Goal: Entertainment & Leisure: Consume media (video, audio)

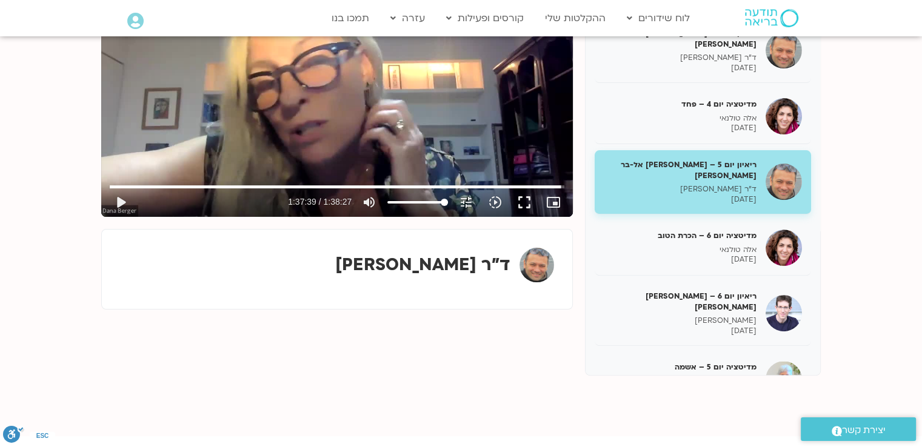
scroll to position [303, 0]
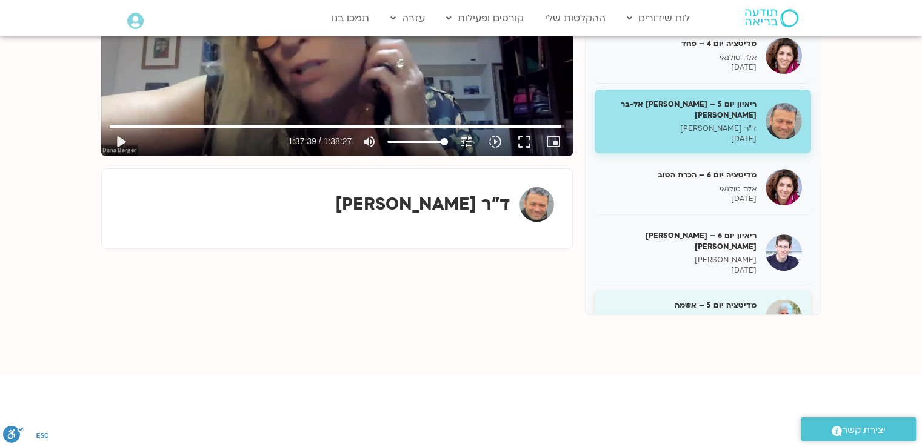
click at [723, 314] on p "[PERSON_NAME]" at bounding box center [679, 319] width 153 height 10
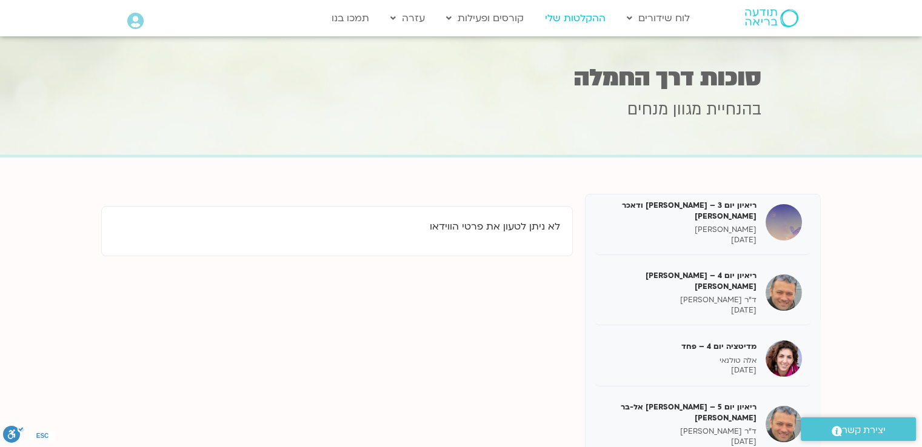
click at [579, 18] on link "ההקלטות שלי" at bounding box center [575, 18] width 73 height 23
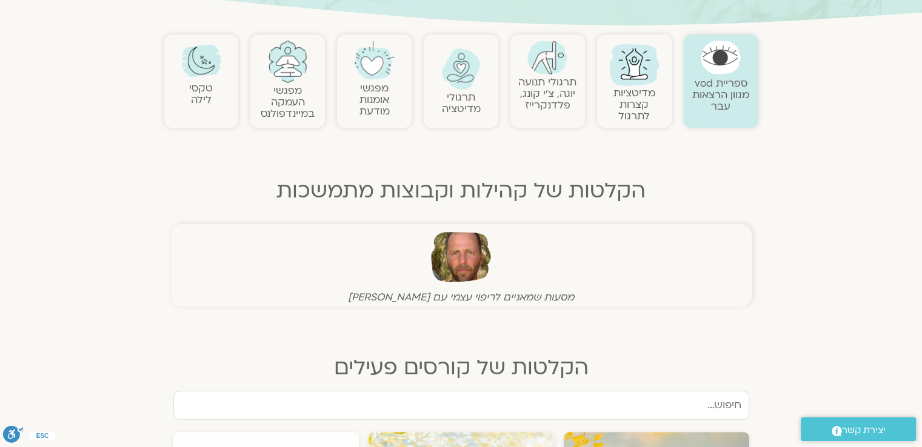
scroll to position [303, 0]
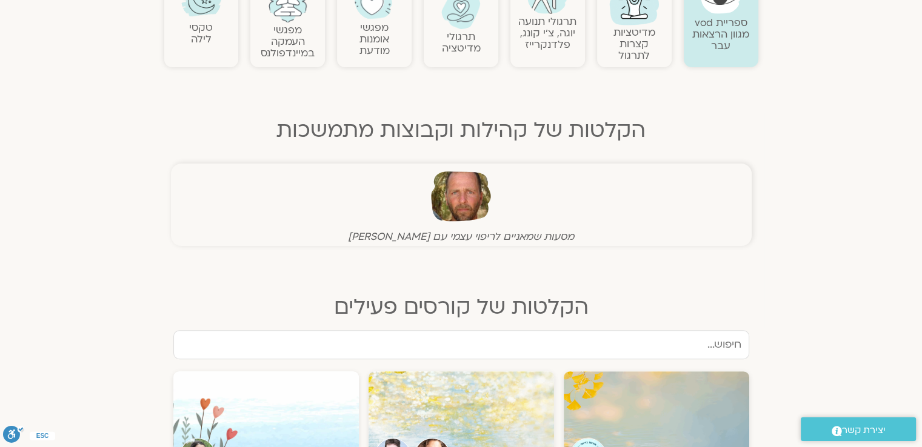
click at [467, 231] on figcaption "מסעות שמאניים לריפוי עצמי עם תומר פיין" at bounding box center [461, 236] width 574 height 13
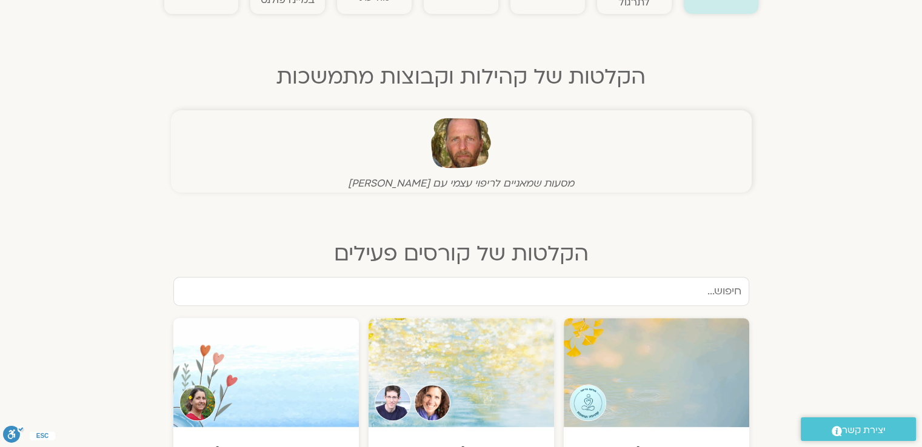
scroll to position [545, 0]
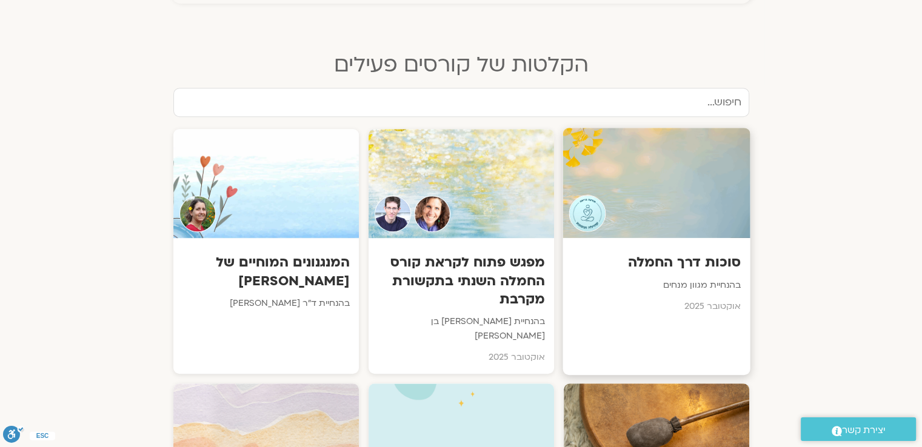
click at [637, 249] on div "סוכות דרך החמלה בהנחיית מגוון מנחים אוקטובר 2025" at bounding box center [655, 280] width 187 height 85
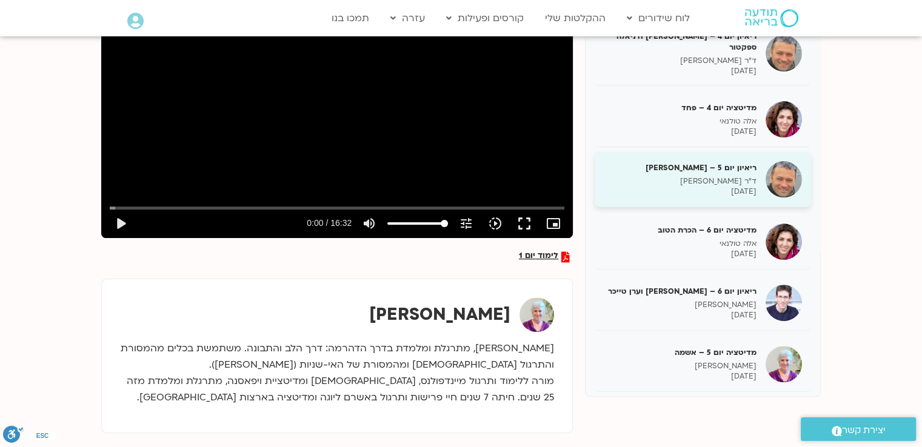
scroll to position [242, 0]
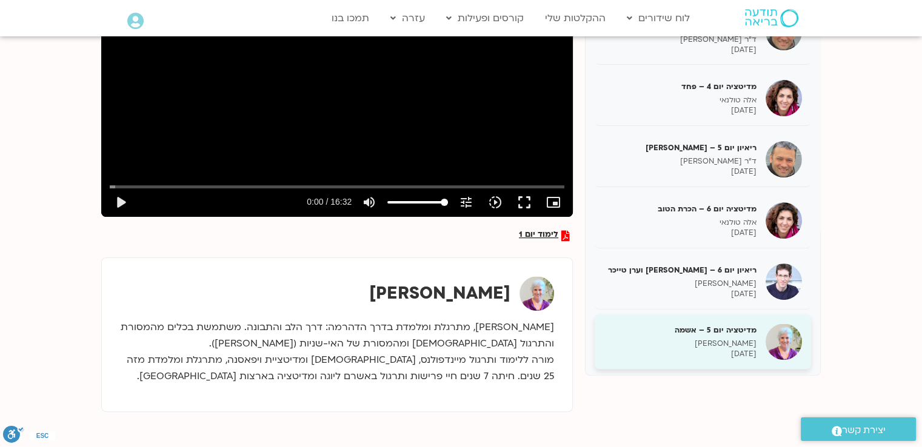
click at [724, 339] on p "[PERSON_NAME]" at bounding box center [679, 344] width 153 height 10
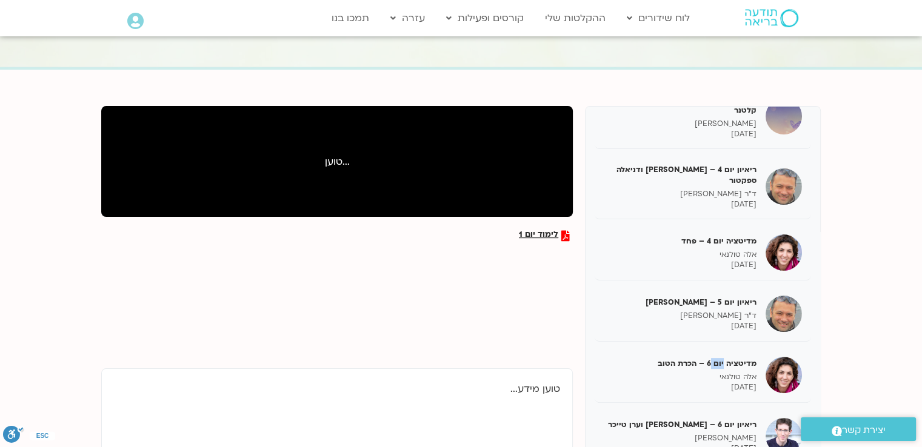
click at [724, 348] on div "מדיטציה יום 6 – הכרת הטוב אלה טולנאי [DATE]" at bounding box center [702, 375] width 216 height 55
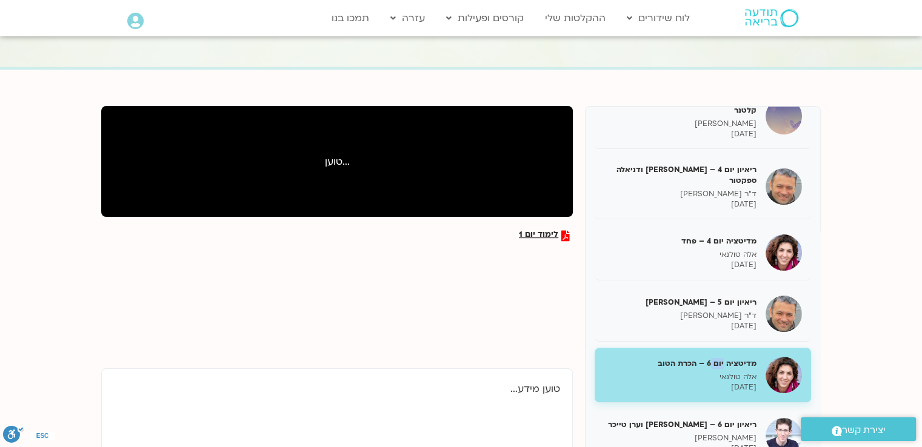
scroll to position [242, 0]
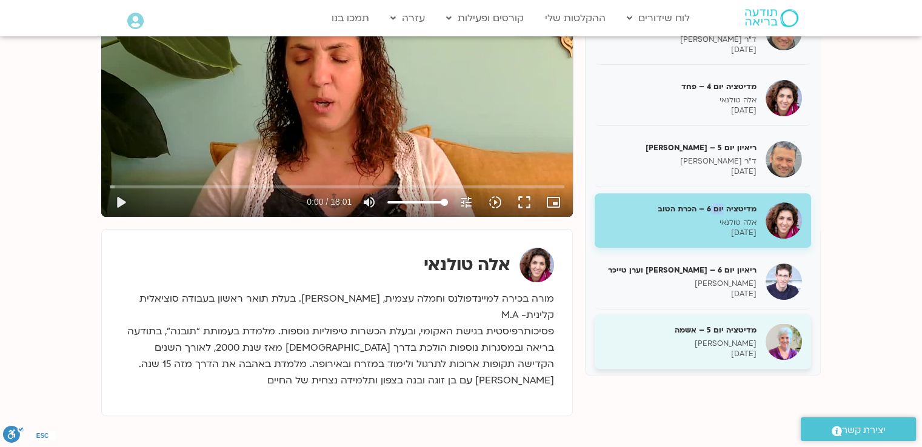
click at [796, 333] on img at bounding box center [783, 342] width 36 height 36
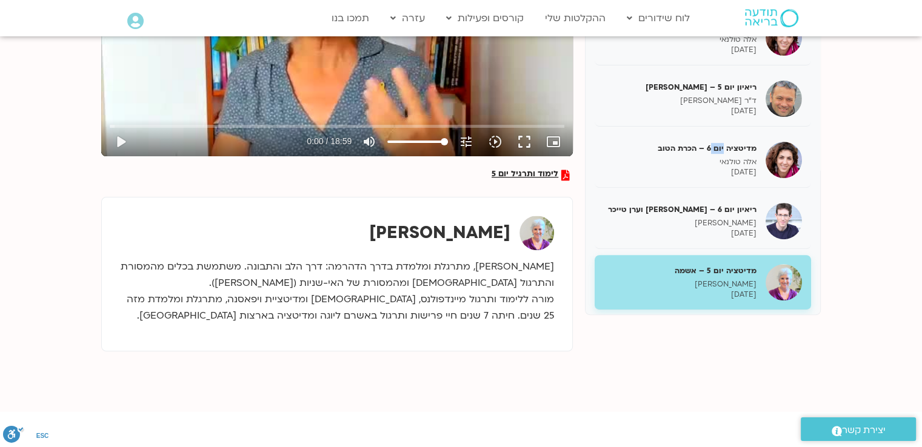
scroll to position [242, 0]
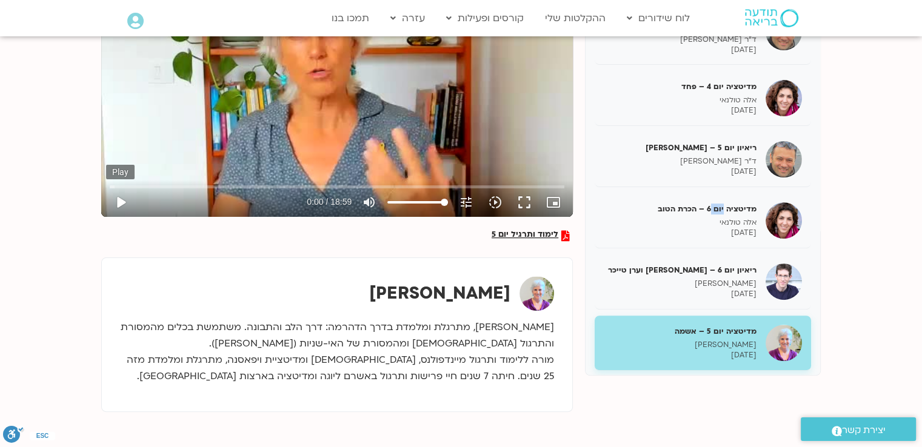
click at [123, 201] on button "play_arrow" at bounding box center [120, 202] width 29 height 29
click at [123, 201] on button "pause" at bounding box center [120, 202] width 29 height 29
click at [119, 207] on button "play_arrow" at bounding box center [120, 202] width 29 height 29
click at [119, 204] on button "pause" at bounding box center [120, 202] width 29 height 29
click at [115, 199] on button "play_arrow" at bounding box center [120, 202] width 29 height 29
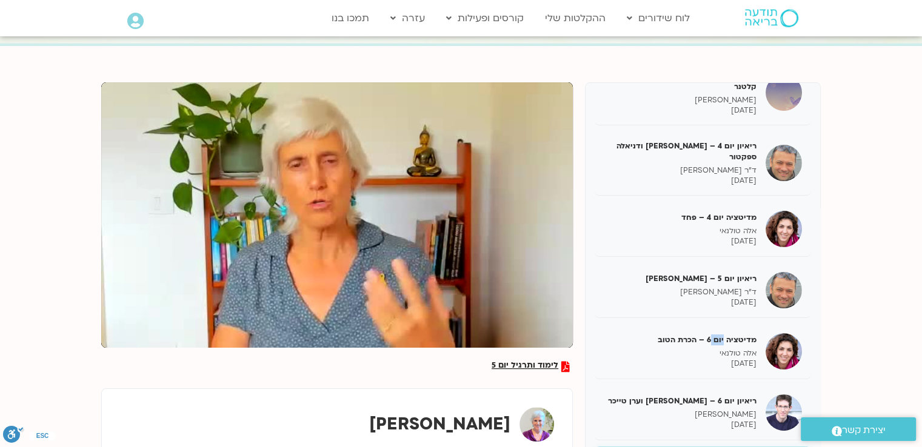
scroll to position [61, 0]
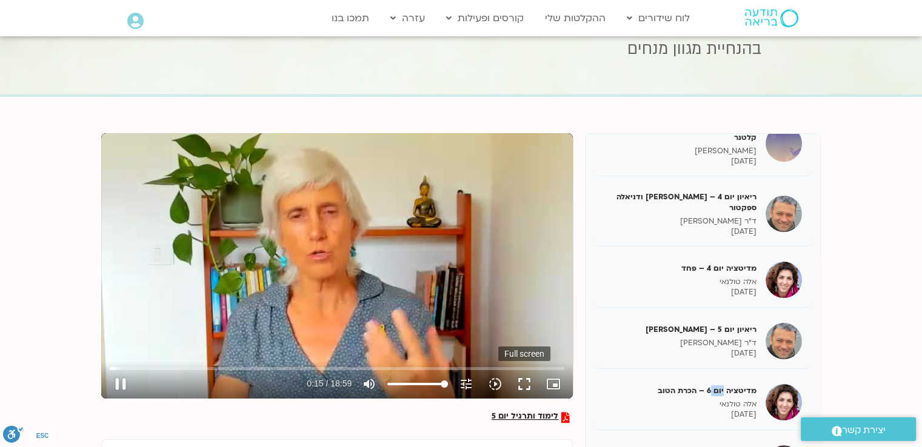
click at [522, 380] on button "fullscreen" at bounding box center [524, 384] width 29 height 29
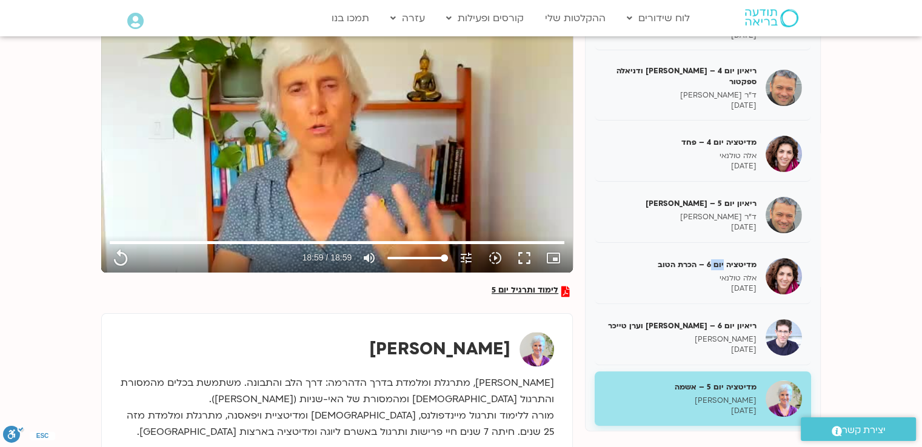
scroll to position [182, 0]
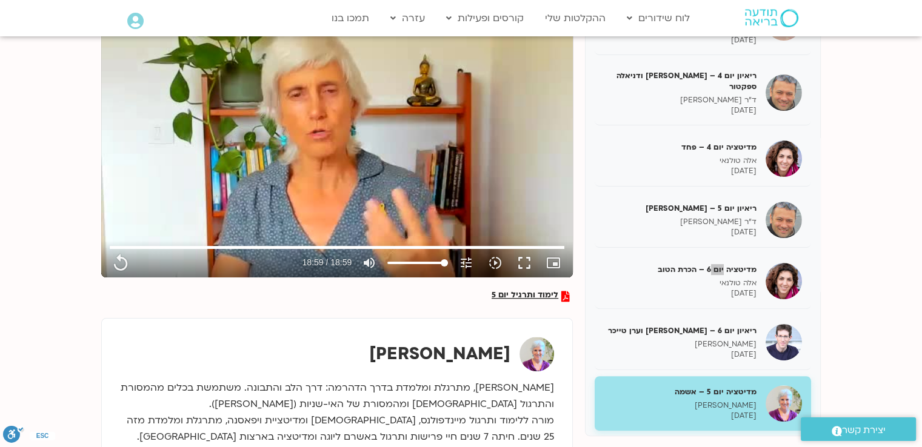
type input "1139.36"
